Goal: Task Accomplishment & Management: Use online tool/utility

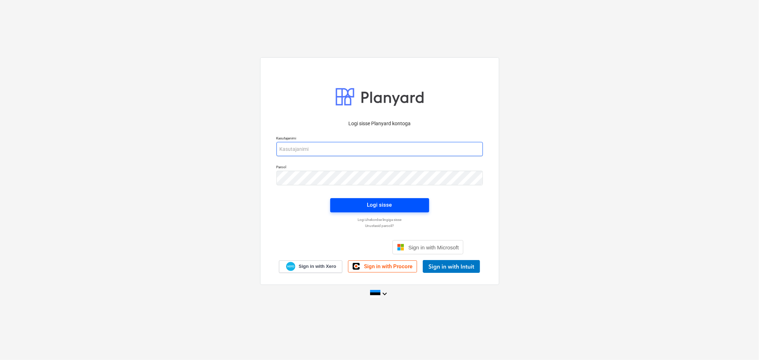
type input "[EMAIL_ADDRESS][DOMAIN_NAME]"
click at [379, 207] on div "Logi sisse" at bounding box center [379, 204] width 25 height 9
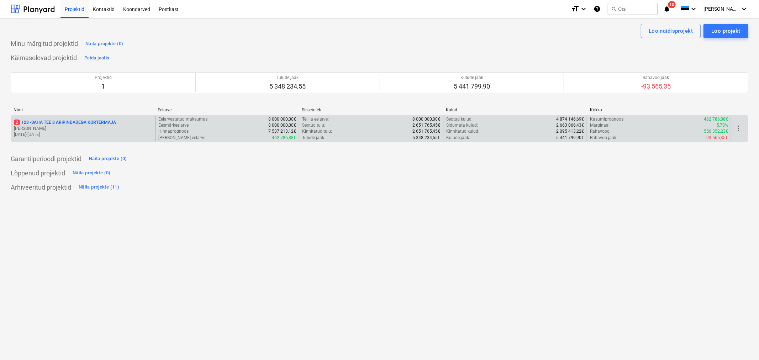
click at [109, 137] on p "[DATE] - [DATE]" at bounding box center [83, 135] width 138 height 6
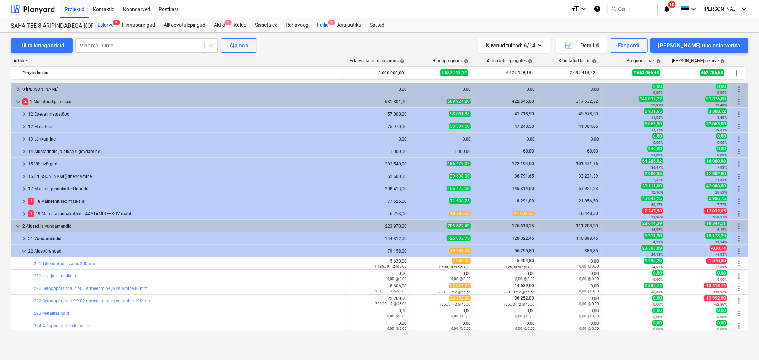
click at [326, 24] on div "Failid 1" at bounding box center [323, 25] width 20 height 14
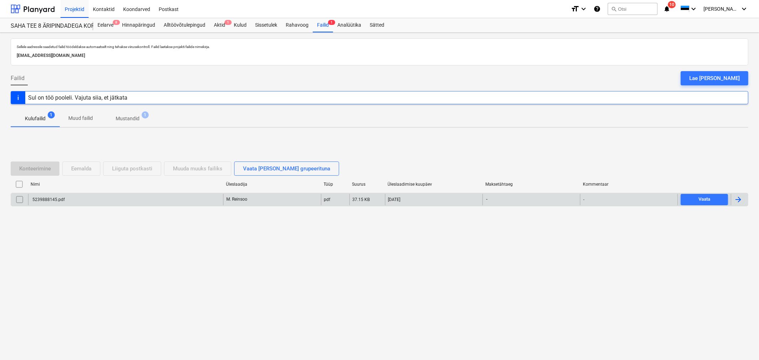
click at [73, 201] on div "5239888145.pdf" at bounding box center [125, 199] width 195 height 11
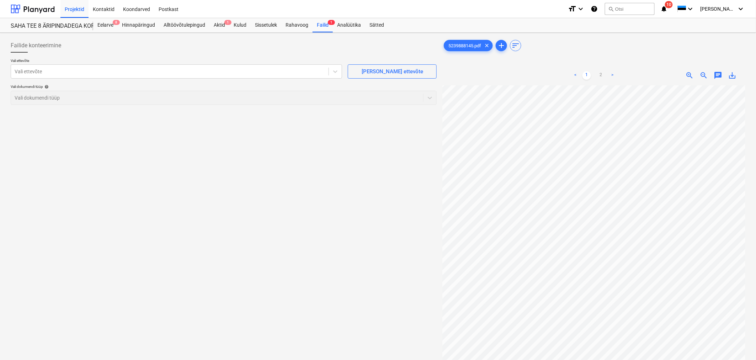
scroll to position [118, 19]
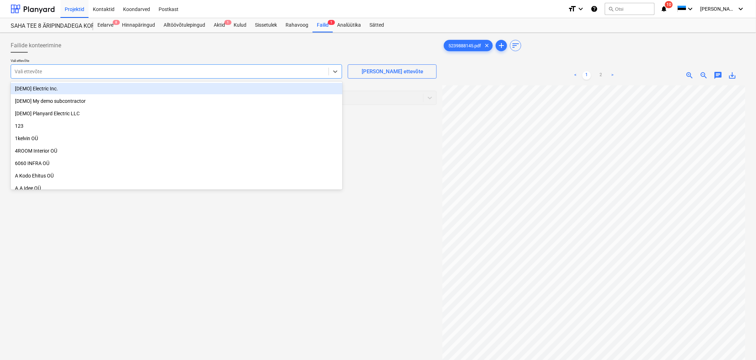
click at [147, 76] on div "Vali ettevõte" at bounding box center [170, 72] width 318 height 10
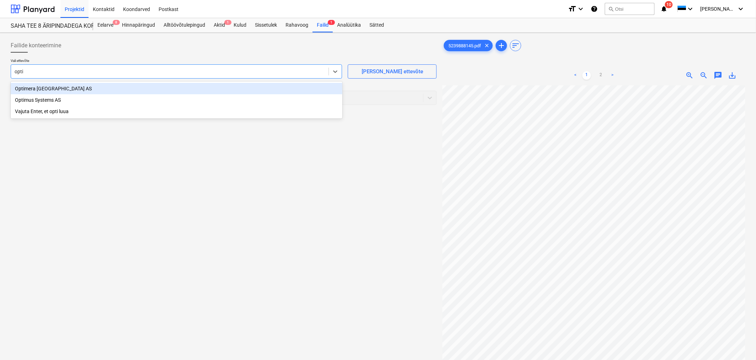
type input "optim"
click at [77, 90] on div "Optimera [GEOGRAPHIC_DATA] AS" at bounding box center [177, 88] width 332 height 11
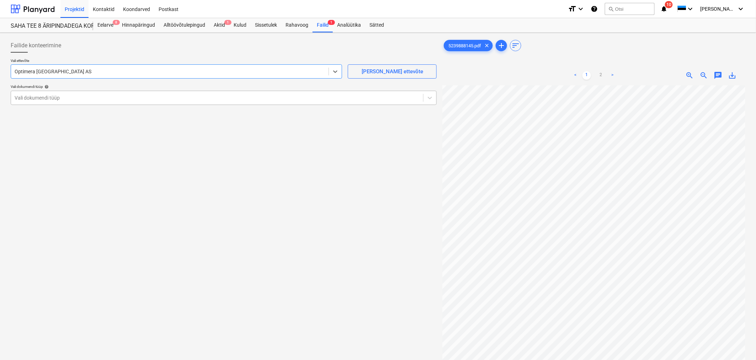
click at [67, 94] on div at bounding box center [217, 97] width 405 height 7
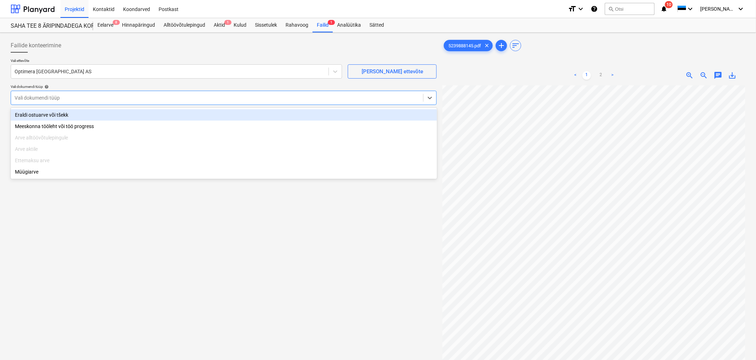
click at [70, 117] on div "Eraldi ostuarve või tšekk" at bounding box center [224, 114] width 427 height 11
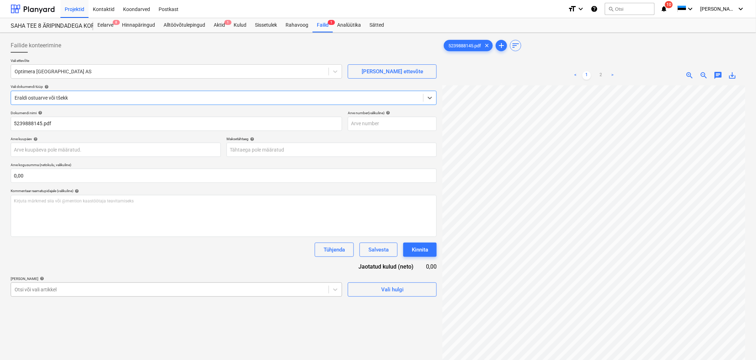
click at [102, 292] on body "Projektid Kontaktid Koondarved Postkast format_size keyboard_arrow_down help se…" at bounding box center [378, 180] width 756 height 360
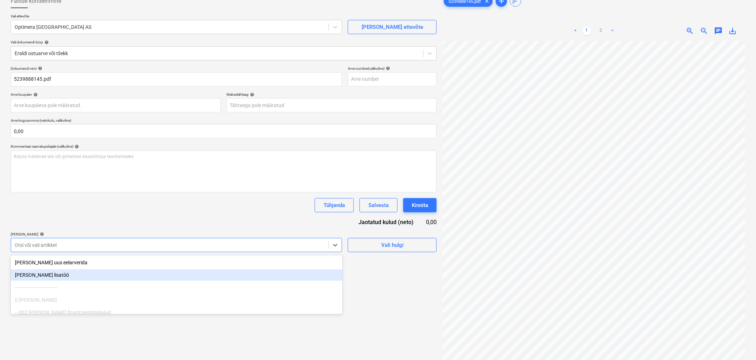
scroll to position [51, 0]
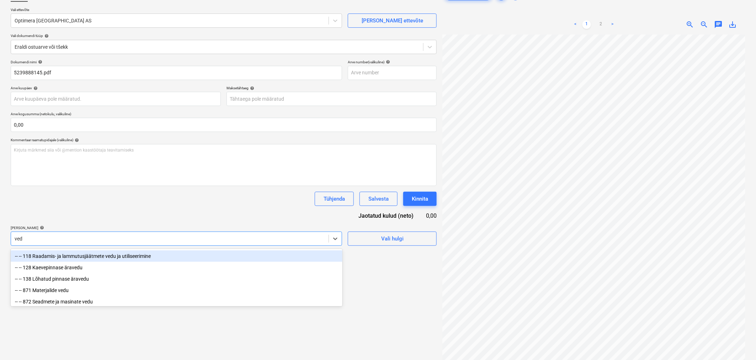
type input "vedu"
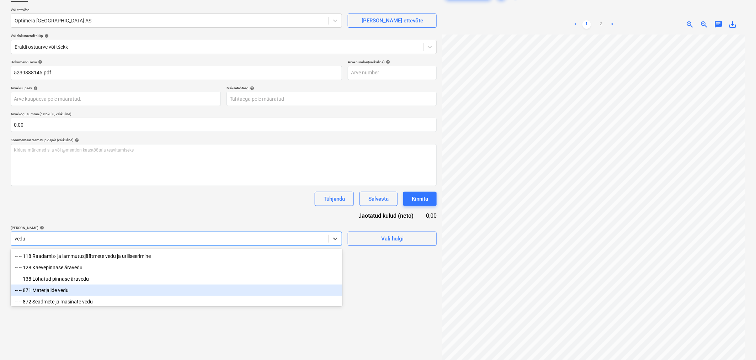
click at [50, 294] on div "-- -- 871 Materjalide vedu" at bounding box center [177, 290] width 332 height 11
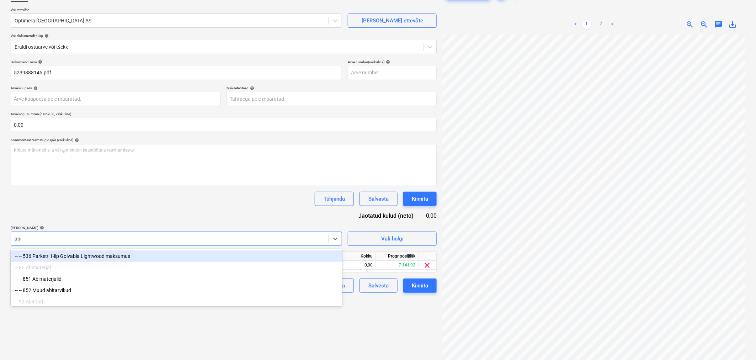
type input "abim"
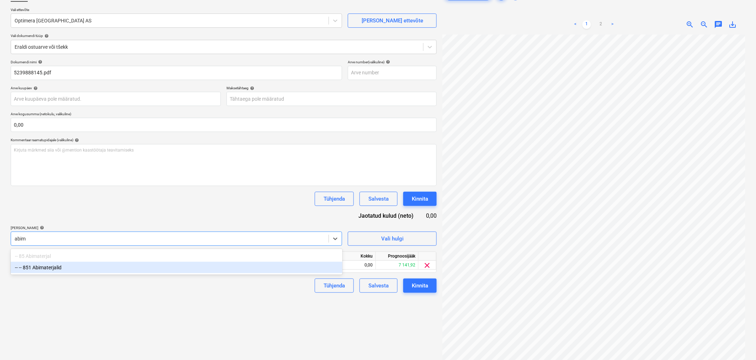
click at [57, 269] on div "-- -- 851 Abimaterjalid" at bounding box center [177, 267] width 332 height 11
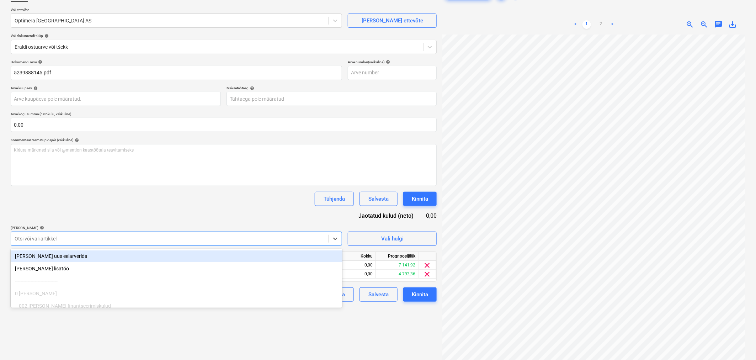
click at [87, 215] on div "Dokumendi nimi help 5239888145.pdf Arve number (valikuline) help Arve kuupäev h…" at bounding box center [224, 181] width 426 height 242
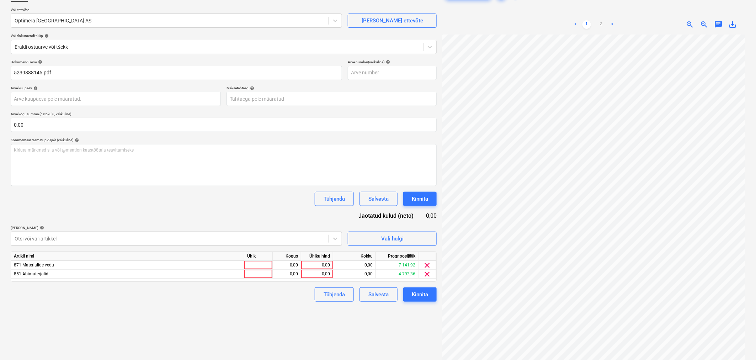
scroll to position [141, 123]
click at [328, 269] on div "0,00" at bounding box center [317, 265] width 26 height 9
type input "55"
click at [252, 307] on div "Failide konteerimine Vali ettevõte Optimera Estonia AS [PERSON_NAME] uus ettevõ…" at bounding box center [224, 181] width 432 height 393
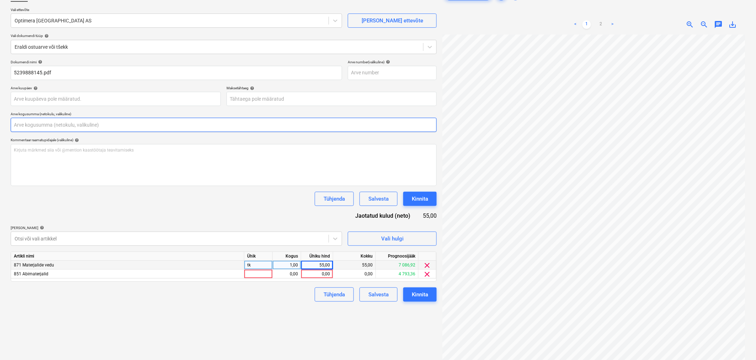
click at [131, 126] on input "text" at bounding box center [224, 125] width 426 height 14
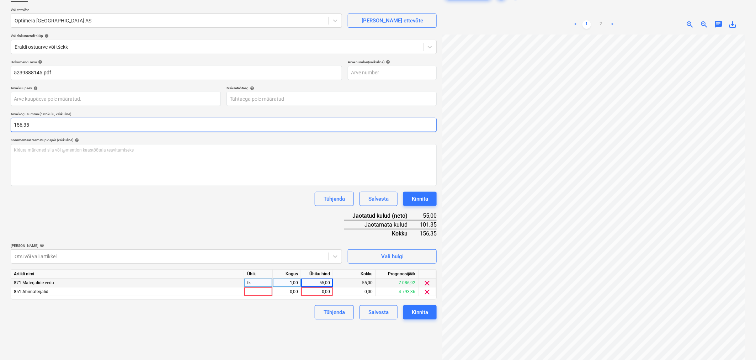
type input "156,35"
click at [308, 292] on div "0,00" at bounding box center [317, 291] width 26 height 9
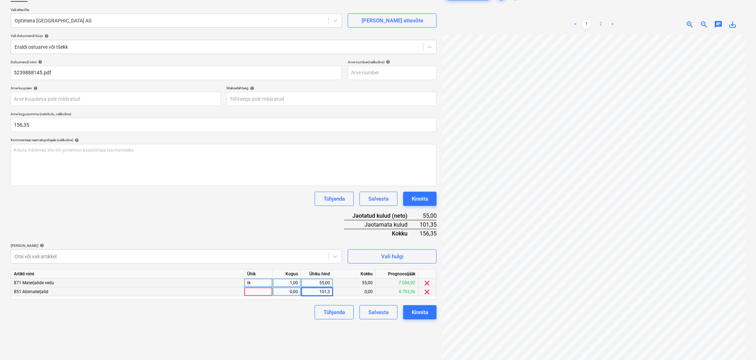
type input "101,35"
click at [601, 21] on link "2" at bounding box center [601, 24] width 9 height 9
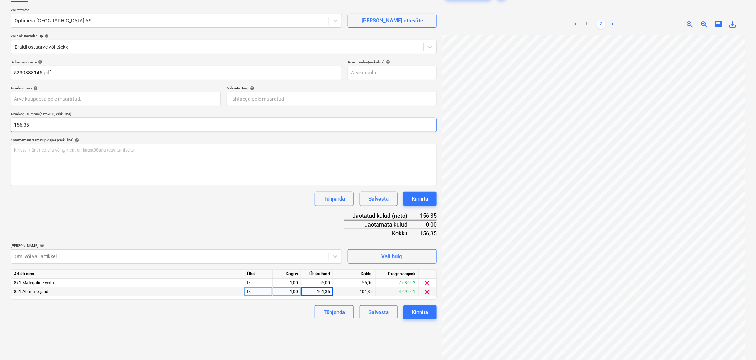
click at [155, 126] on input "156,35" at bounding box center [224, 125] width 426 height 14
type input "695,46"
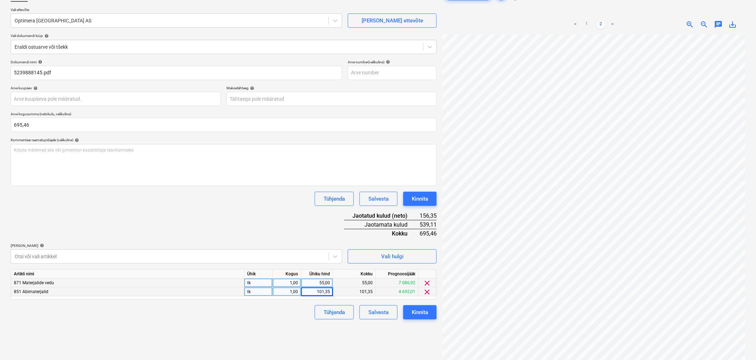
click at [326, 284] on div "55,00" at bounding box center [317, 283] width 26 height 9
click at [326, 291] on div "101,35" at bounding box center [317, 291] width 26 height 9
click at [296, 307] on div "Tühjenda Salvesta Kinnita" at bounding box center [224, 312] width 426 height 14
click at [319, 292] on div "0,00" at bounding box center [317, 291] width 26 height 9
type input "640,46"
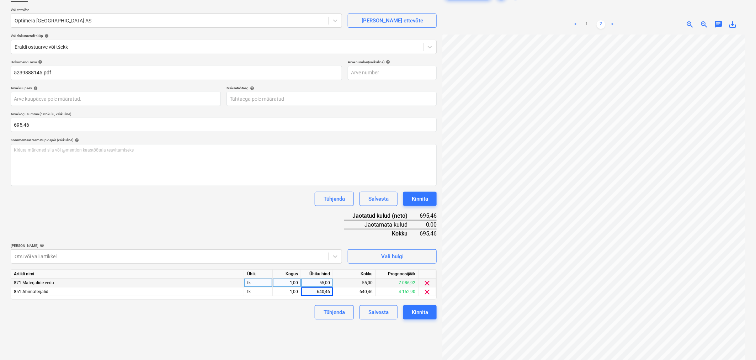
click at [262, 324] on div "Failide konteerimine Vali ettevõte Optimera Estonia AS [PERSON_NAME] uus ettevõ…" at bounding box center [224, 181] width 432 height 393
click at [426, 314] on div "Kinnita" at bounding box center [420, 312] width 16 height 9
